Goal: Check status: Check status

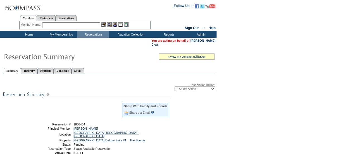
click at [182, 90] on select "-- Select Action -- Modify Reservation Dates Modify Reservation Cost Modify Occ…" at bounding box center [195, 88] width 40 height 4
select select "ConfirmRes"
click at [175, 87] on select "-- Select Action -- Modify Reservation Dates Modify Reservation Cost Modify Occ…" at bounding box center [195, 88] width 40 height 4
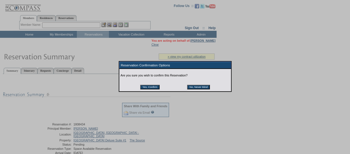
click at [148, 89] on input "Yes, Confirm" at bounding box center [149, 87] width 19 height 4
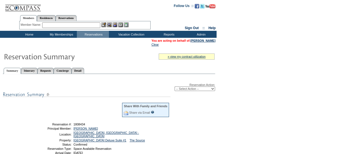
click at [203, 40] on link "[PERSON_NAME]" at bounding box center [202, 40] width 25 height 3
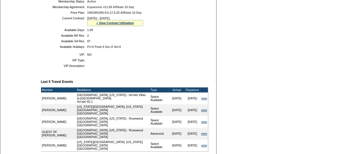
scroll to position [251, 0]
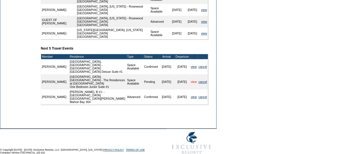
click at [191, 83] on link "view" at bounding box center [194, 81] width 6 height 3
